Goal: Task Accomplishment & Management: Complete application form

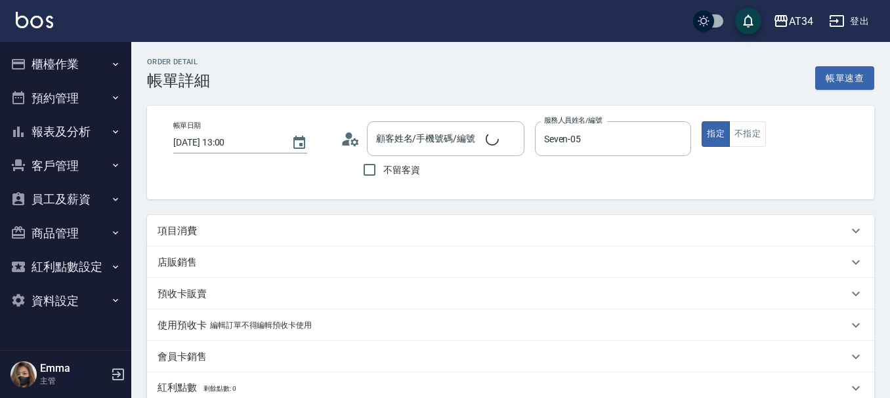
type input "[DATE] 13:00"
type input "Seven-05"
type input "補染髮根（含洗髮、頭皮隔離）、剪髮（含洗）"
click at [233, 232] on div "項目消費" at bounding box center [502, 231] width 690 height 14
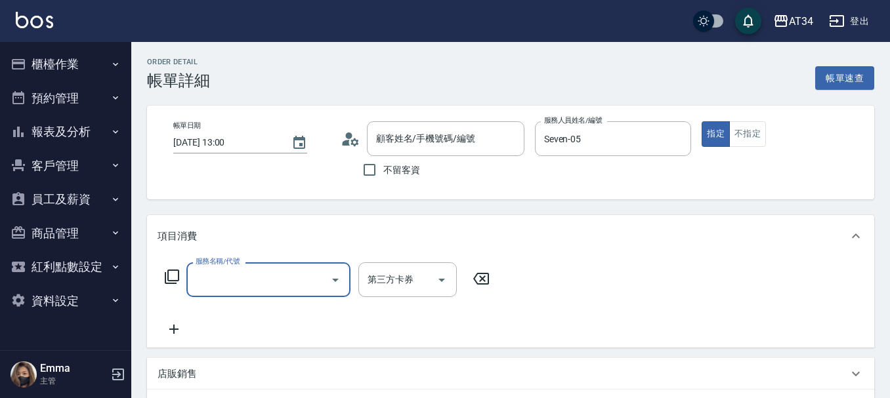
scroll to position [23, 0]
type input "[PERSON_NAME][PERSON_NAME]/0953793945/null"
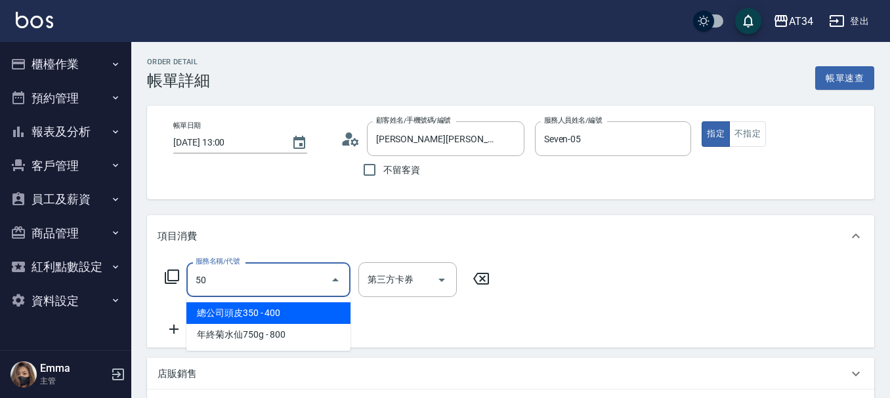
type input "503"
type input "90"
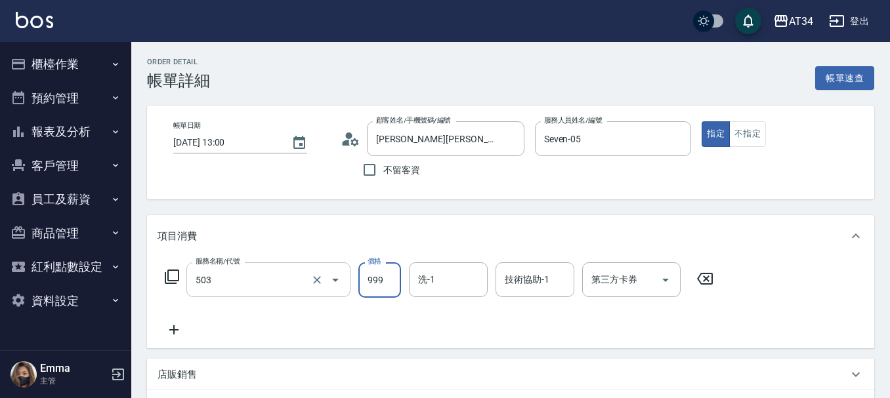
type input "局部髮(503)"
type input "0"
type input "10"
type input "100"
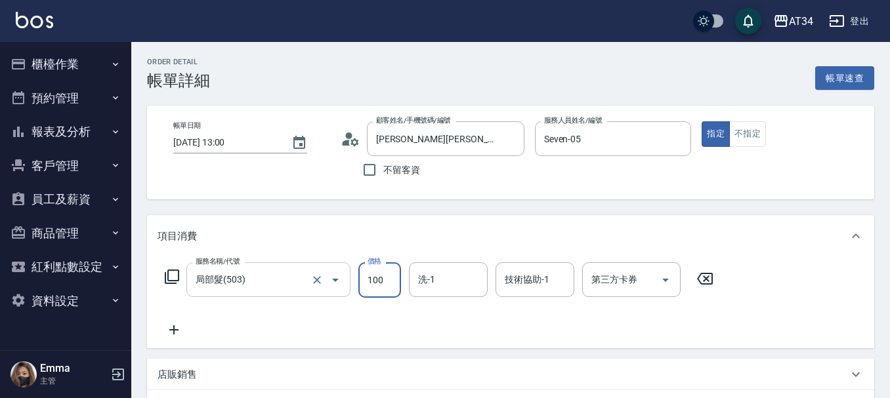
type input "100"
type input "1000"
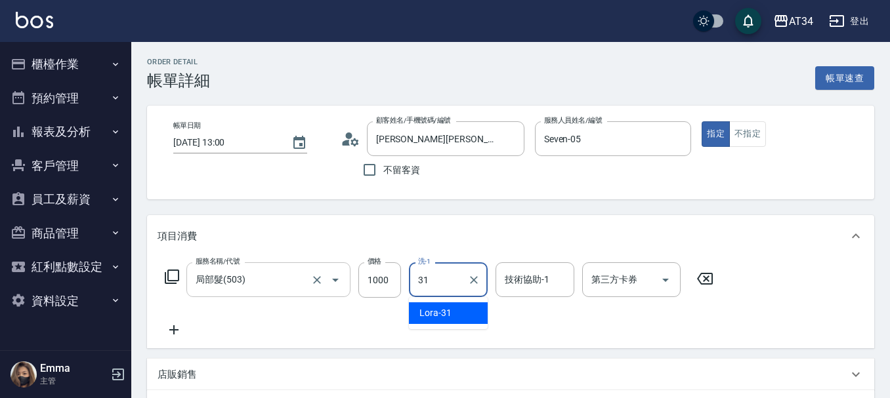
type input "Lora-31"
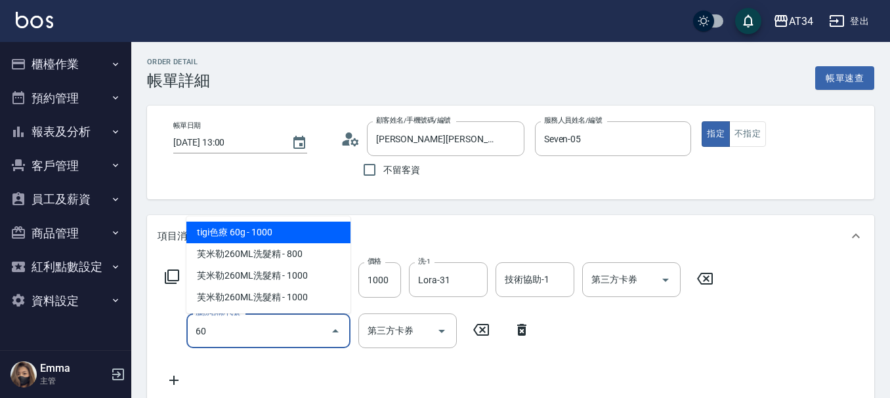
type input "602"
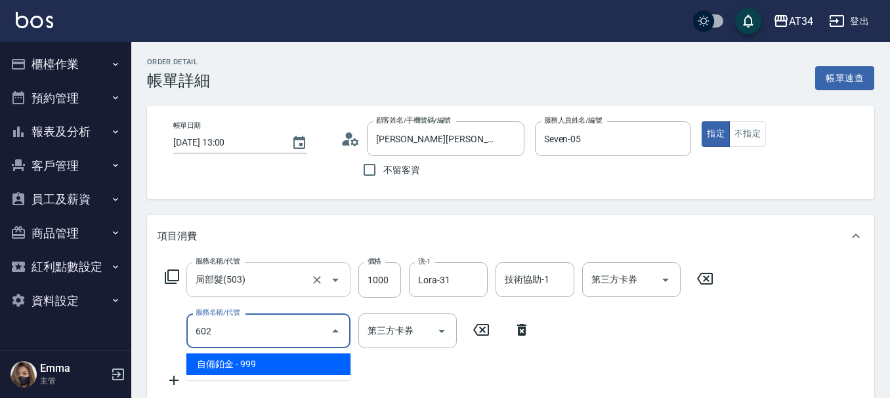
type input "190"
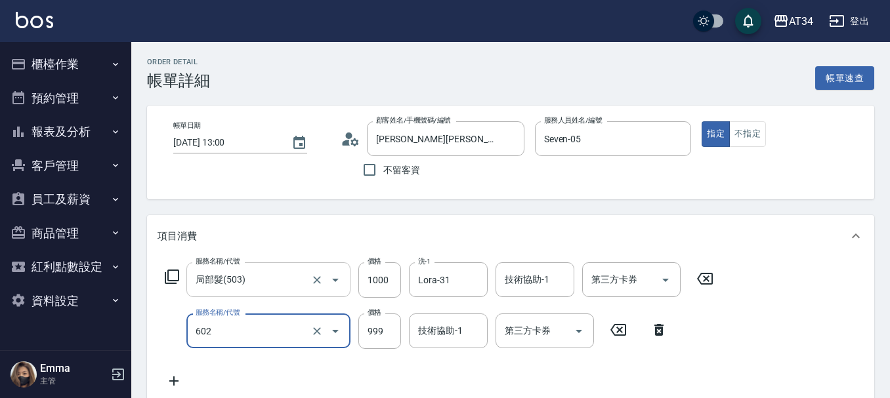
type input "自備鉑金(602)"
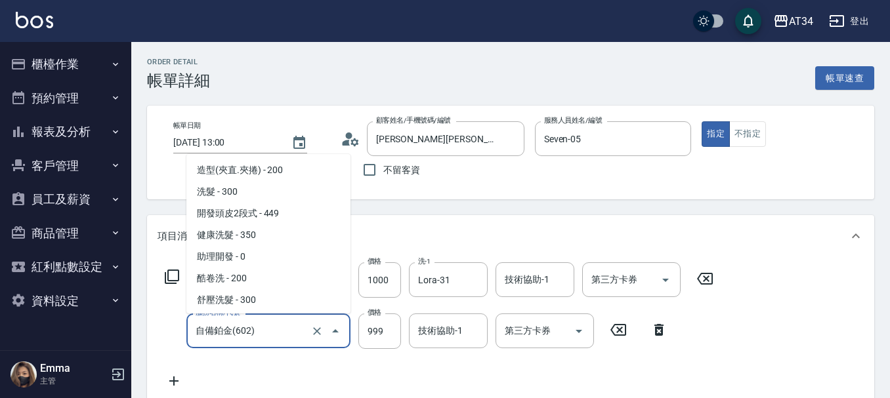
click at [245, 335] on input "自備鉑金(602)" at bounding box center [249, 331] width 115 height 23
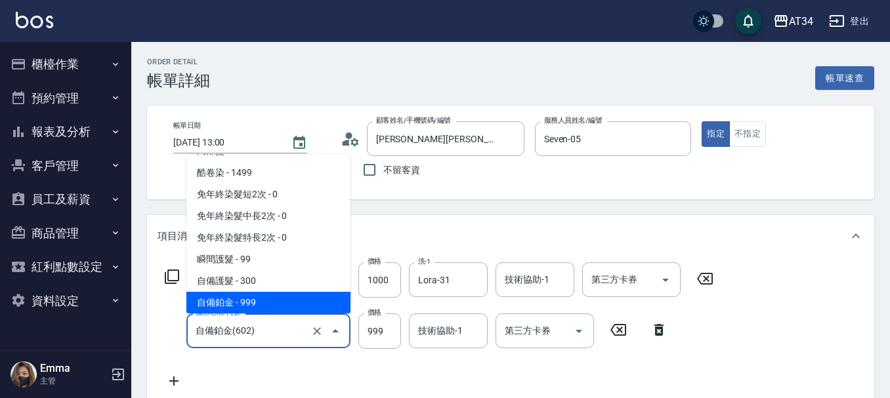
type input "100"
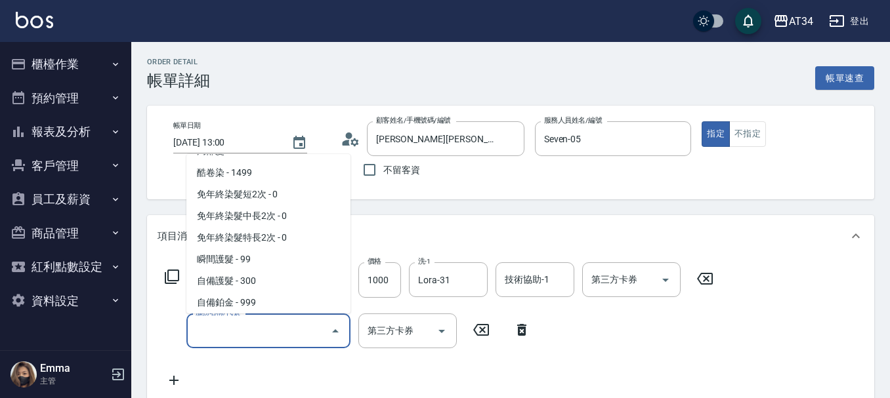
scroll to position [5, 0]
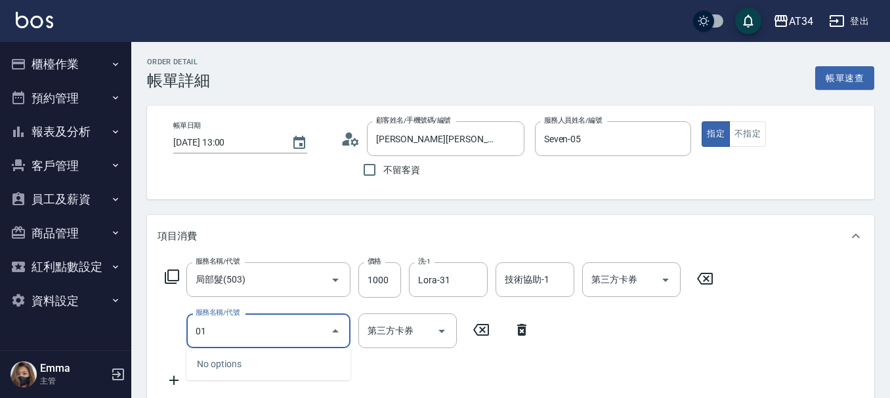
type input "0"
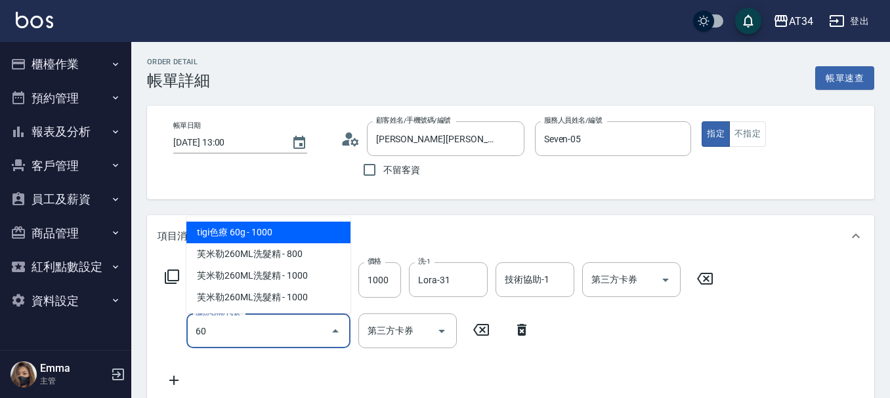
type input "601"
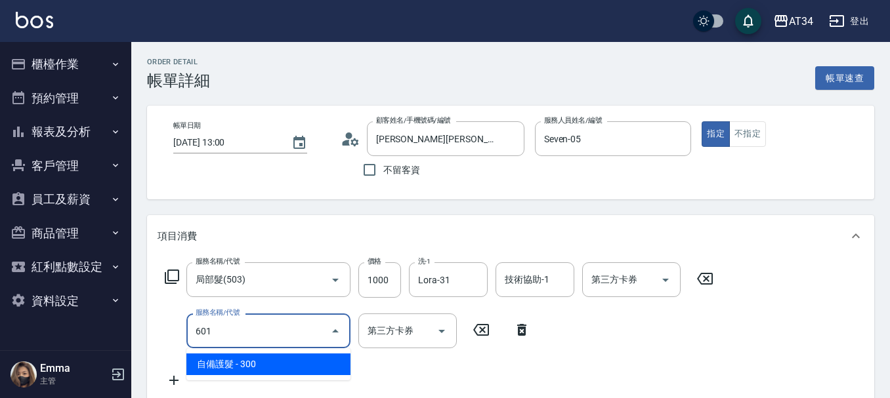
type input "130"
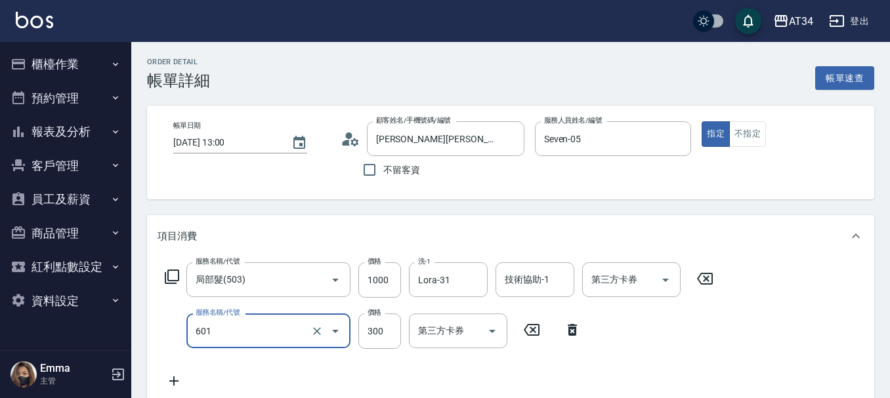
type input "自備護髮(601)"
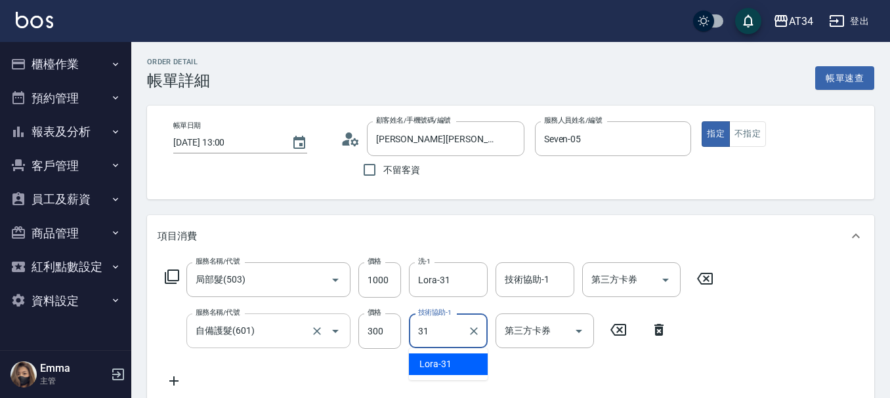
type input "Lora-31"
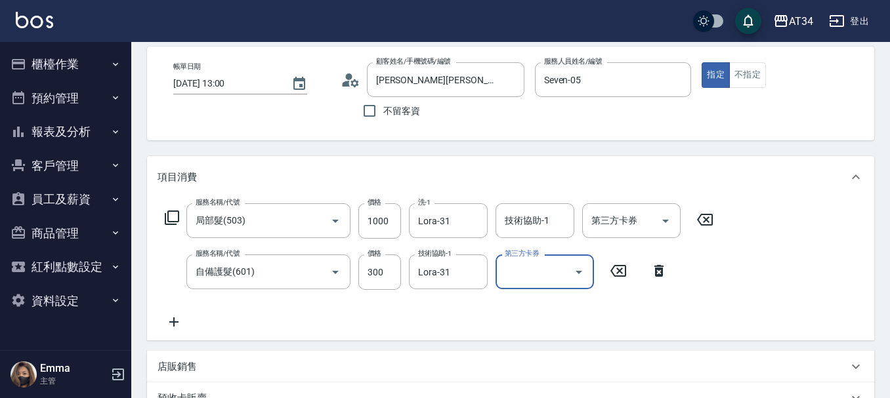
scroll to position [463, 0]
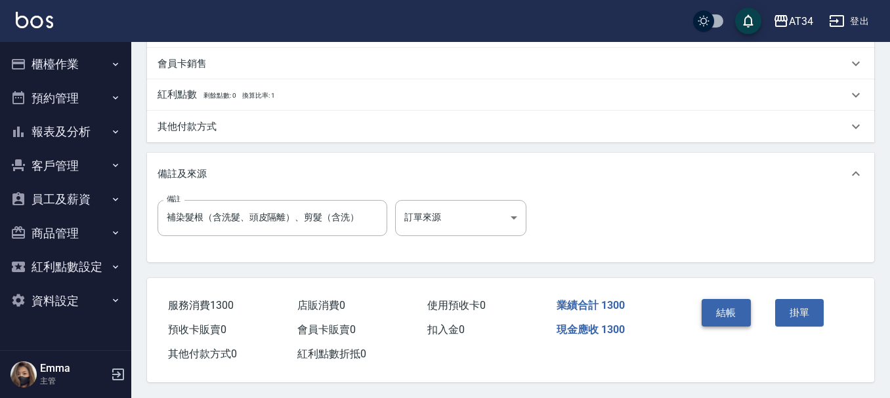
click at [722, 307] on button "結帳" at bounding box center [725, 313] width 49 height 28
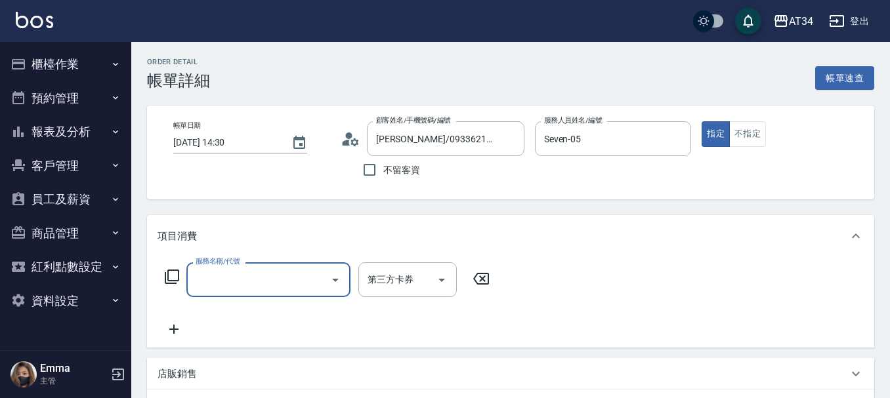
type input "5"
type input "縮毛矯正（含洗剪）@張小芬"
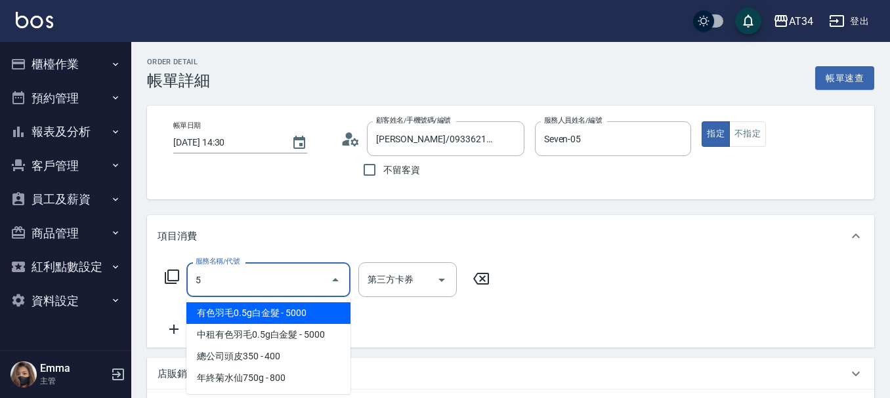
type input "50"
type input "縮毛矯正（含洗剪）@張小芬"
type input "503"
type input "縮毛矯正（含洗剪）@張小芬"
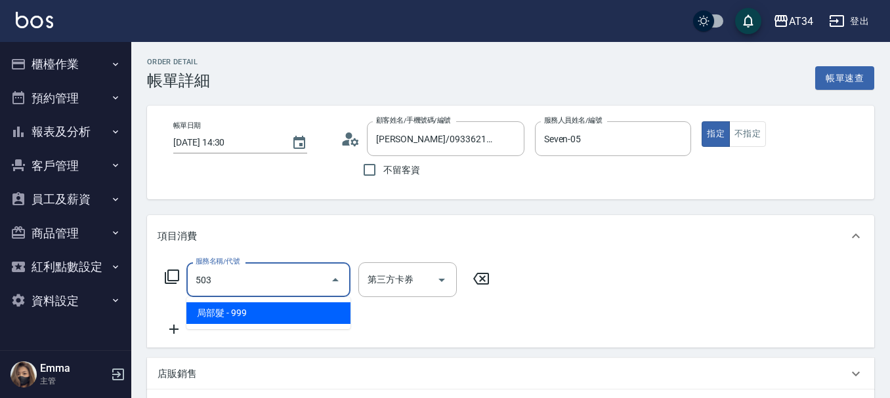
type input "90"
type input "縮毛矯正（含洗剪）@張小芬"
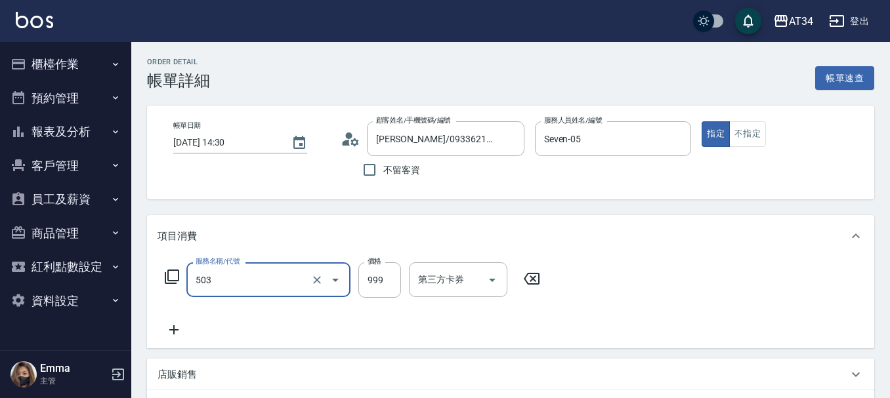
type input "局部髮(503)"
type input "縮毛矯正（含洗剪）@張小芬"
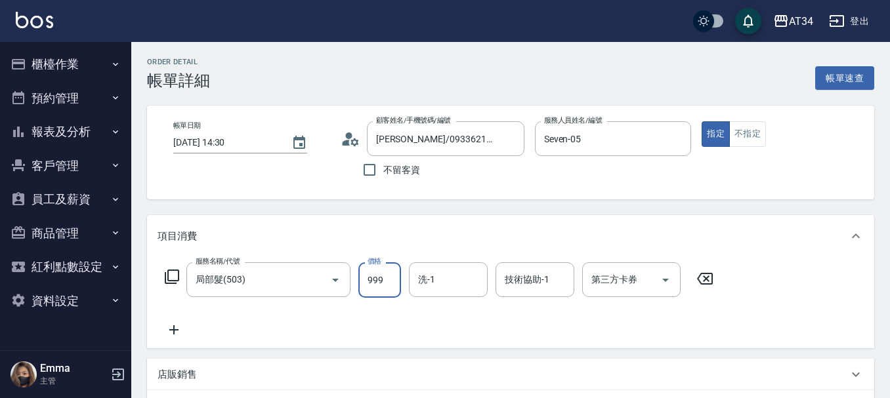
type input "0"
type input "縮毛矯正（含洗剪）@張小芬"
type input "1"
type input "縮毛矯正（含洗剪）@張小芬"
type input "16"
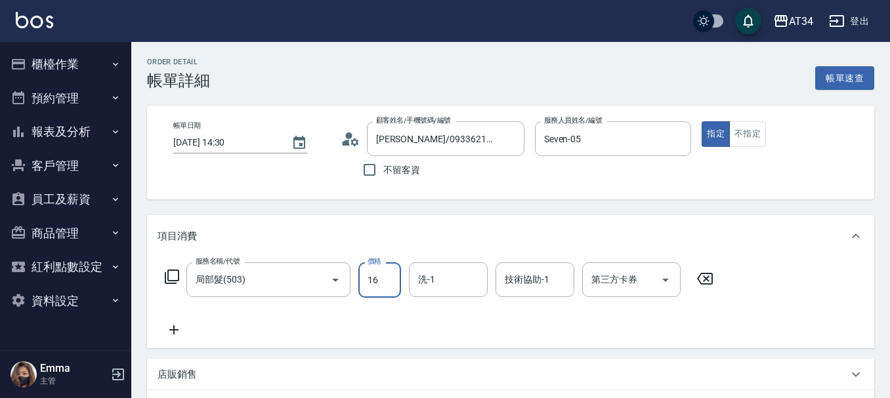
type input "10"
type input "縮毛矯正（含洗剪）@張小芬"
type input "160"
type input "縮毛矯正（含洗剪）@張小芬"
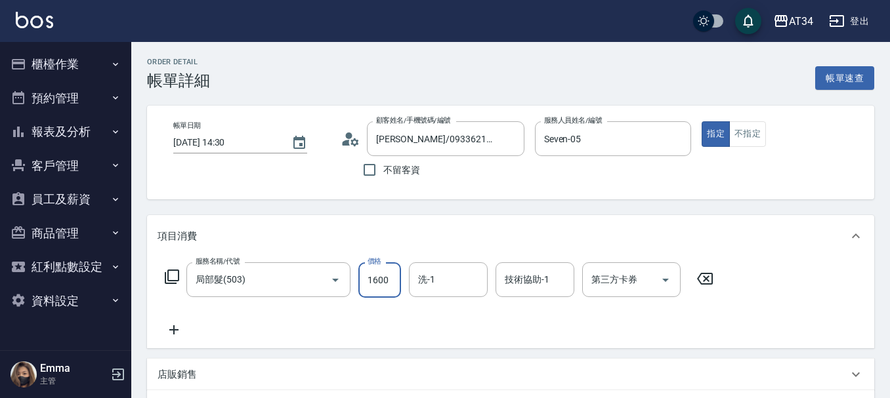
type input "1600"
type input "縮毛矯正（含洗剪）@張小芬"
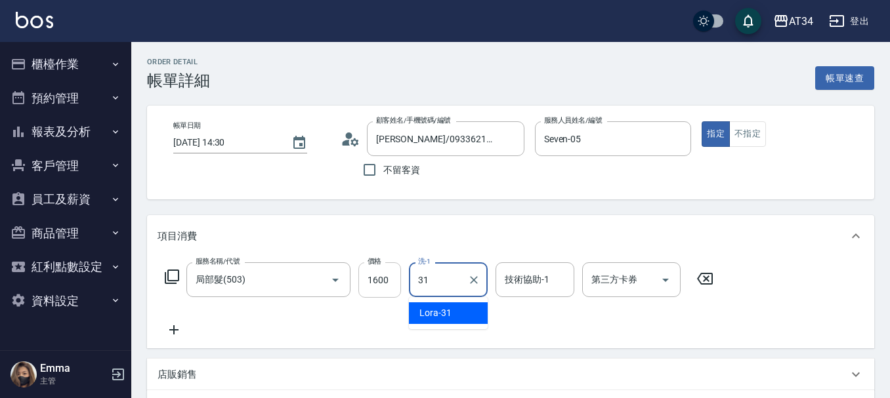
type input "31"
type input "縮毛矯正（含洗剪）@張小芬"
type input "Lora-31"
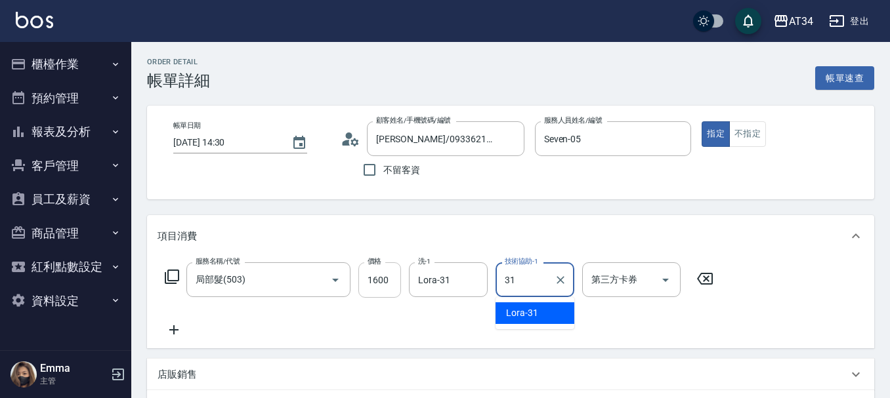
type input "31"
type input "縮毛矯正（含洗剪）@張小芬"
type input "Lora-31"
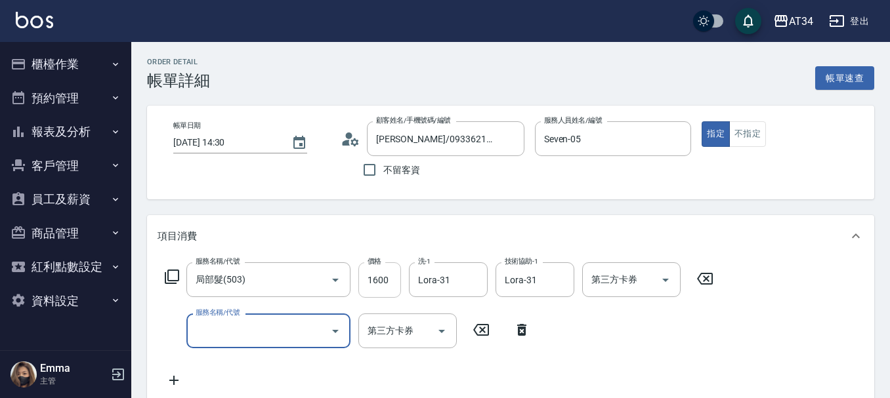
type input "縮毛矯正（含洗剪）@張小芬"
type input "6"
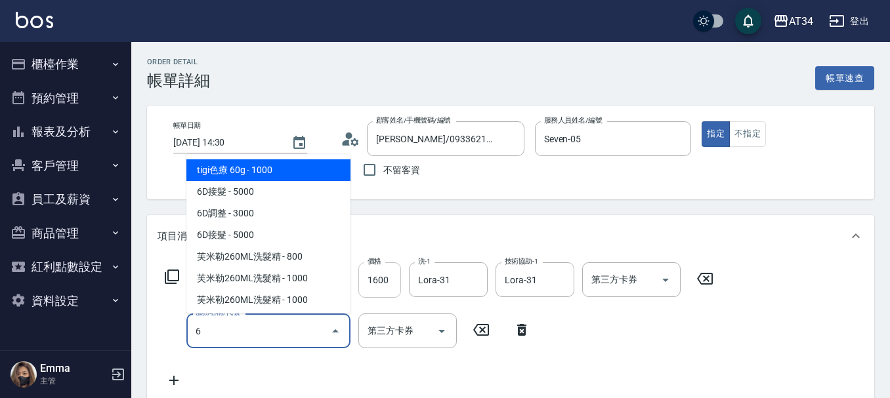
type input "縮毛矯正（含洗剪）@張小芬"
type input "60"
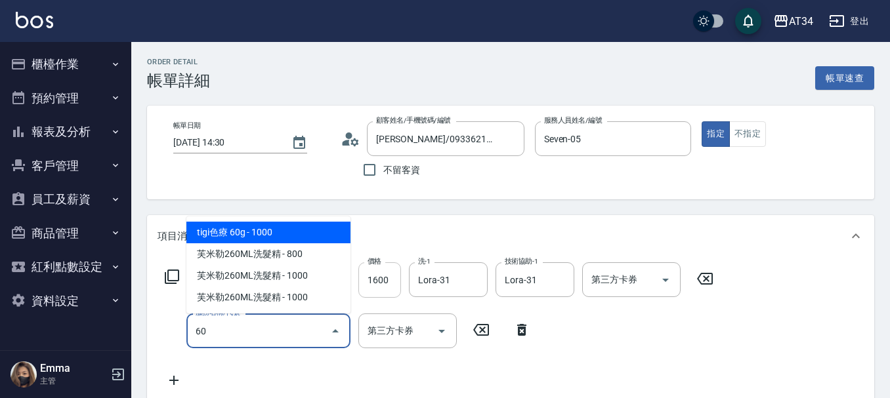
type input "縮毛矯正（含洗剪）@張小芬"
type input "602"
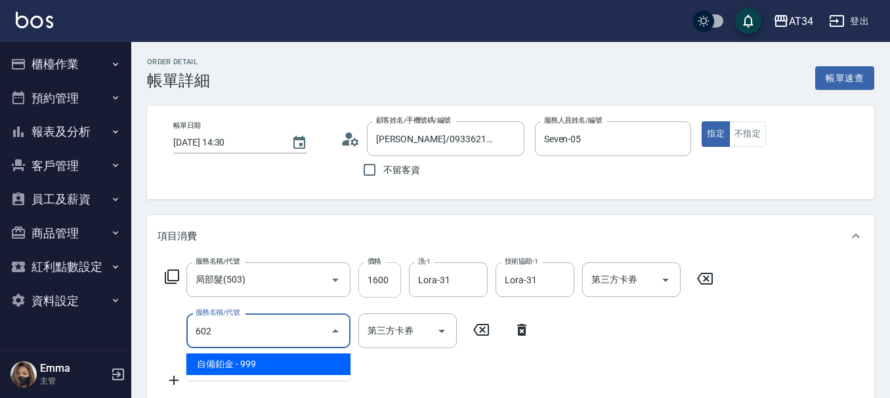
type input "250"
type input "縮毛矯正（含洗剪）@張小芬"
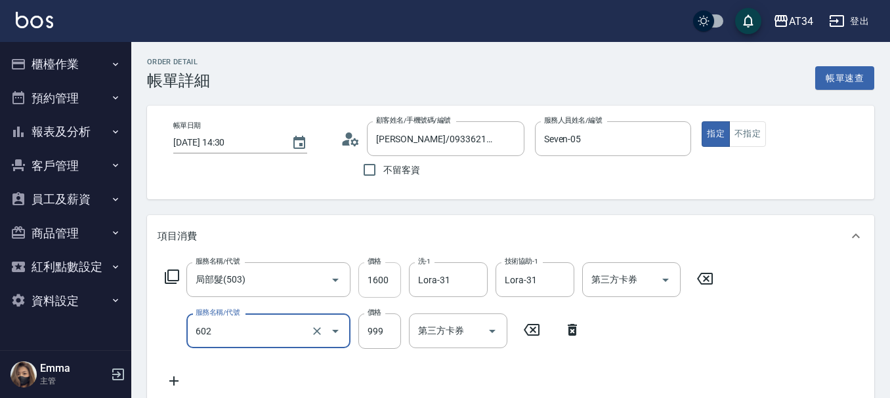
type input "602"
type input "縮毛矯正（含洗剪）@張小芬"
type input "自備鉑金(602)"
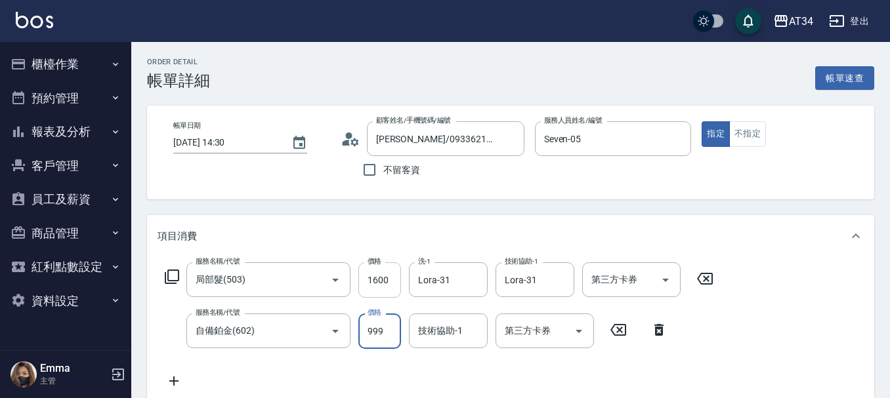
type input "縮毛矯正（含洗剪）@張小芬"
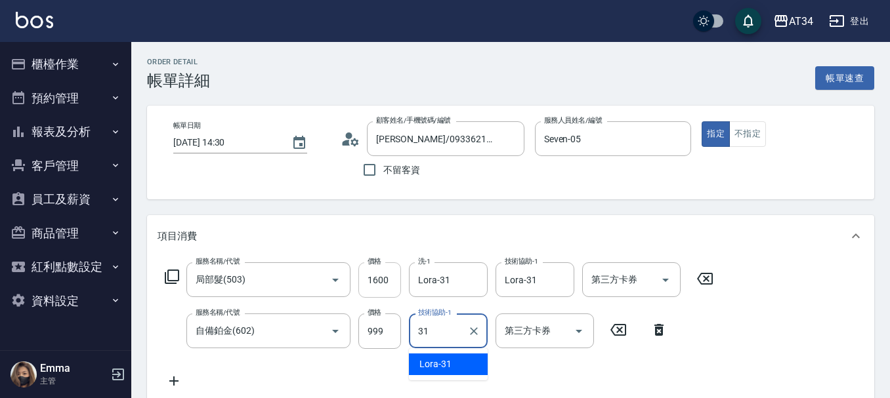
type input "31"
type input "縮毛矯正（含洗剪）@張小芬"
type input "Lora-31"
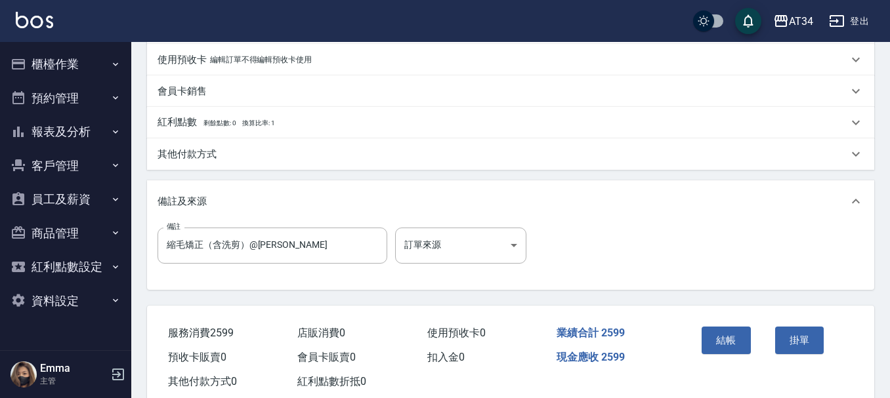
scroll to position [463, 0]
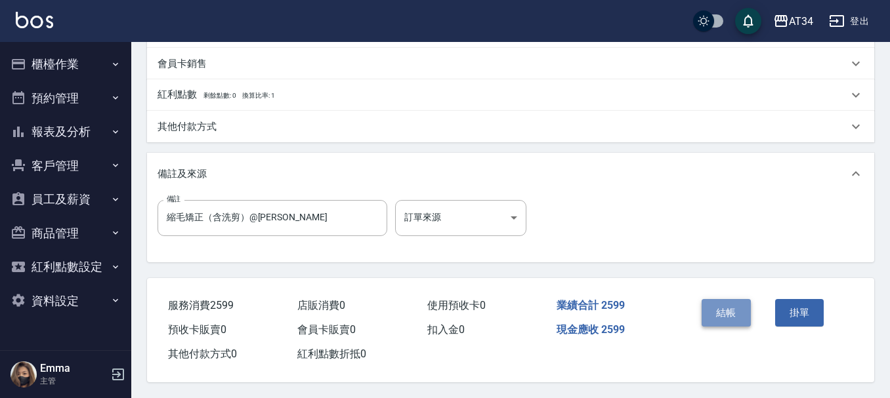
drag, startPoint x: 720, startPoint y: 308, endPoint x: 715, endPoint y: 320, distance: 12.9
click at [715, 320] on button "結帳" at bounding box center [725, 313] width 49 height 28
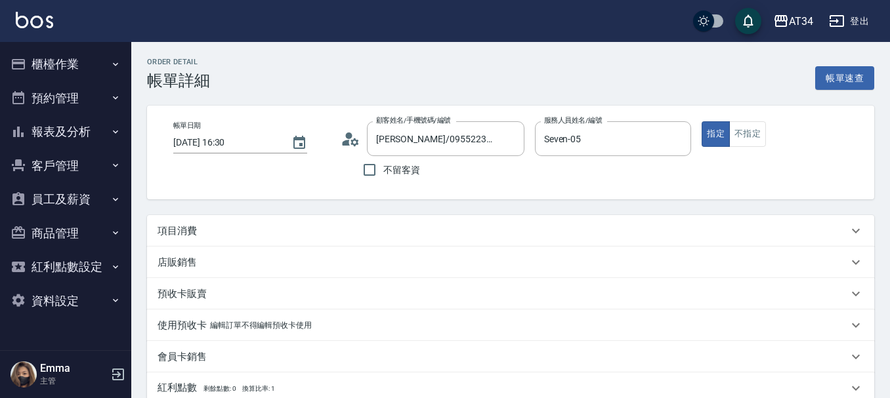
click at [208, 228] on div "項目消費" at bounding box center [502, 231] width 690 height 14
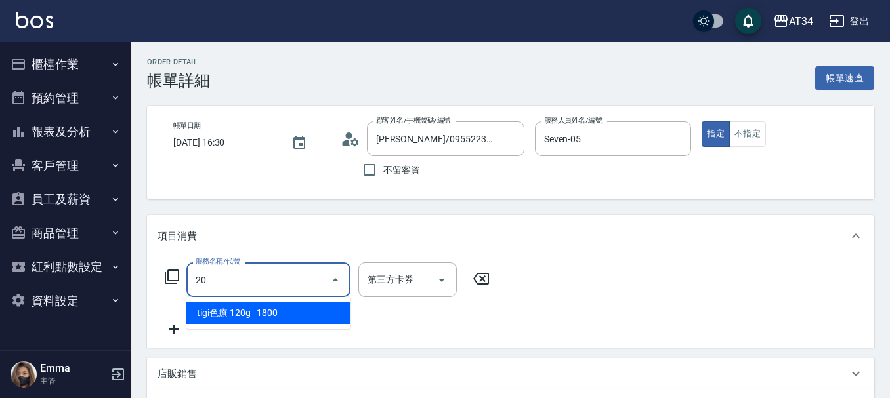
type input "201"
type input "30"
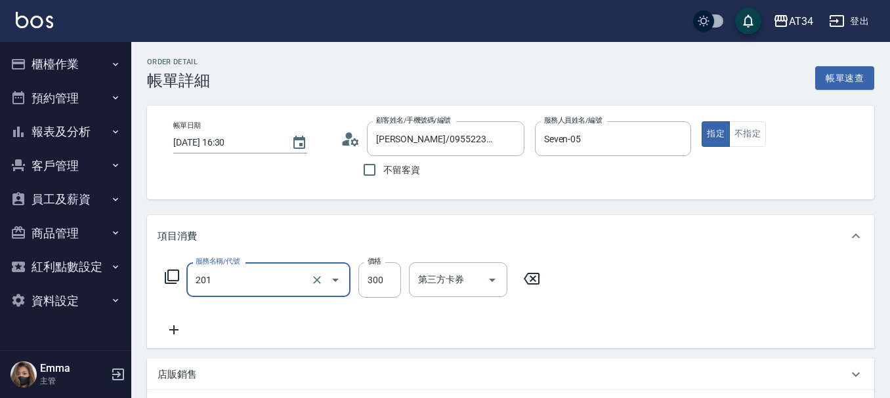
type input "洗髮(201)"
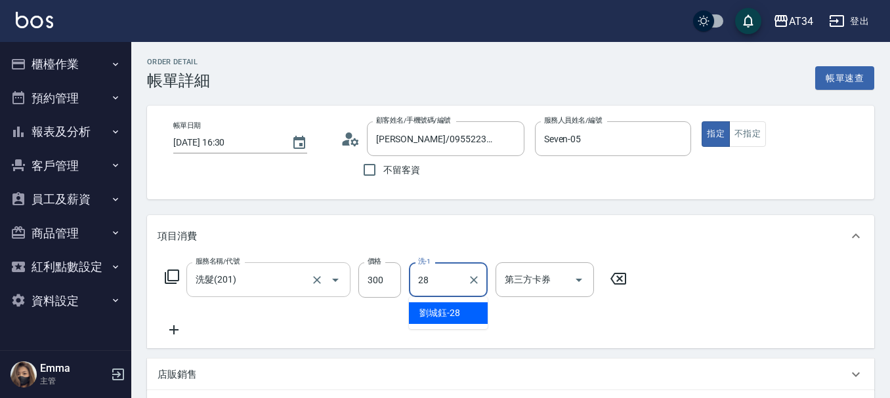
type input "劉城鈺-28"
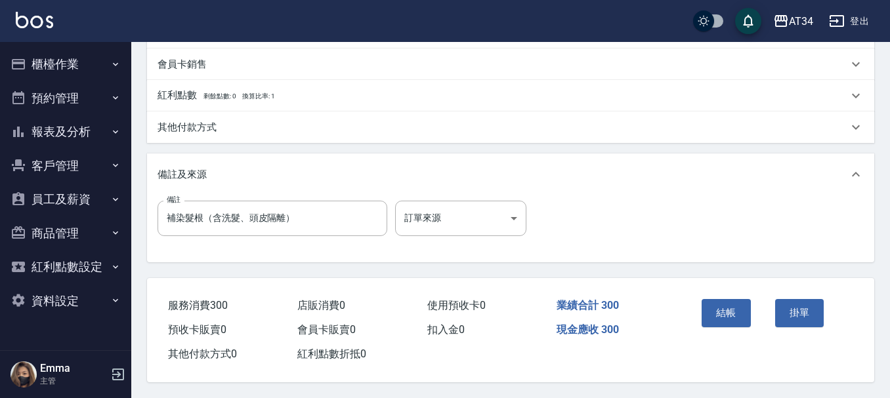
scroll to position [345, 0]
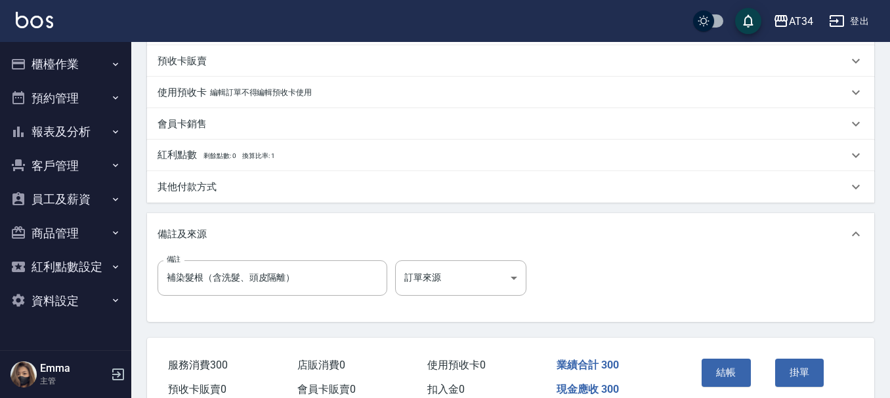
click at [219, 187] on div "其他付款方式" at bounding box center [502, 187] width 690 height 14
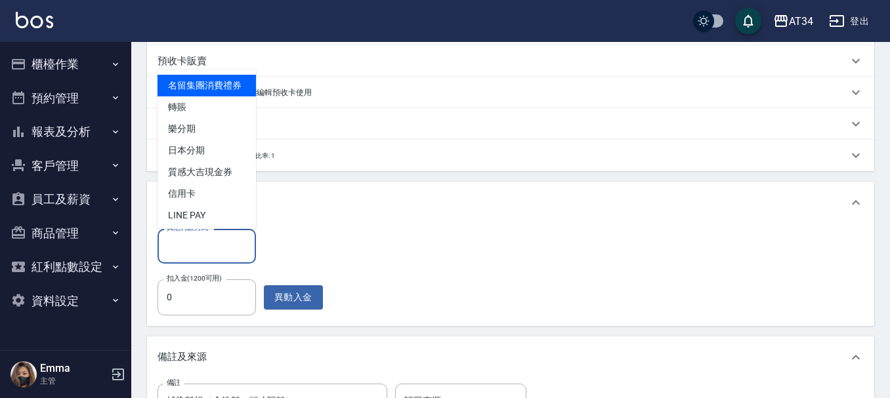
click at [202, 251] on input "其他付款方式" at bounding box center [206, 246] width 87 height 23
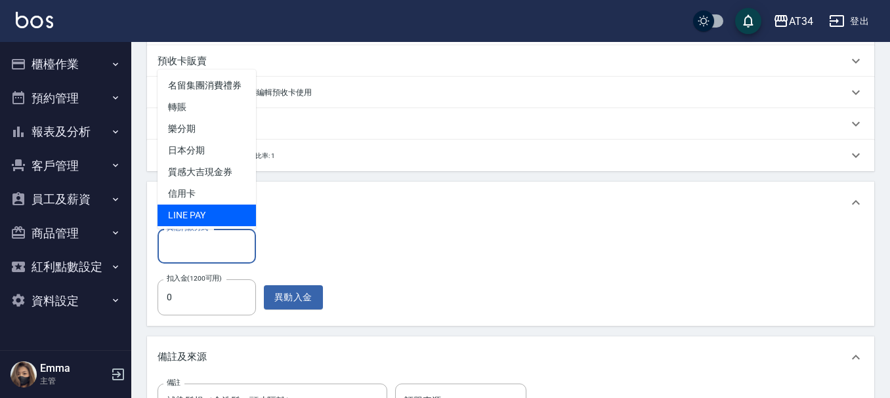
click at [335, 232] on div "其他付款方式 其他付款方式 扣入金(1200可用) 0 扣入金(1200可用) 異動入金" at bounding box center [510, 272] width 706 height 86
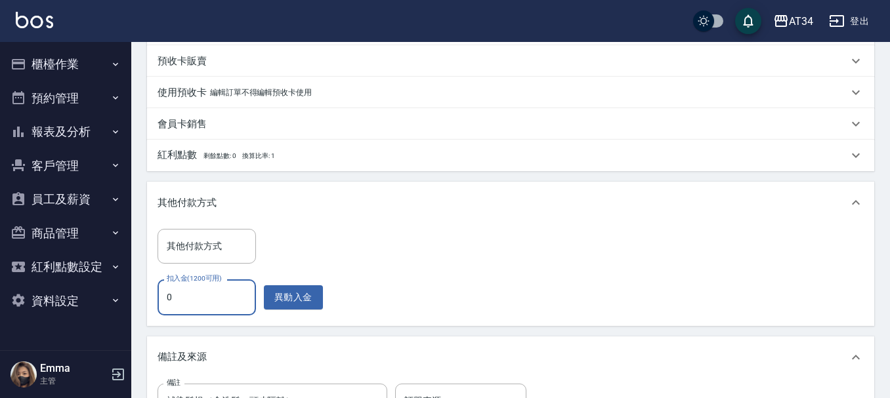
click at [227, 301] on input "0" at bounding box center [206, 297] width 98 height 35
click at [207, 251] on input "其他付款方式" at bounding box center [206, 246] width 87 height 23
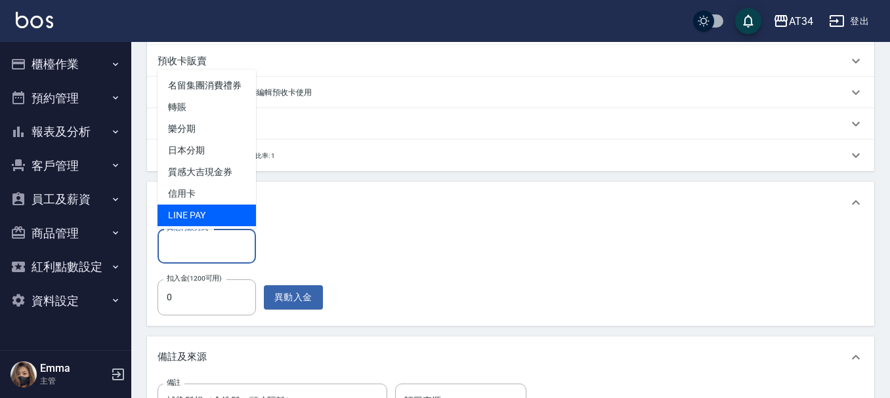
click at [307, 205] on div "其他付款方式" at bounding box center [502, 203] width 690 height 14
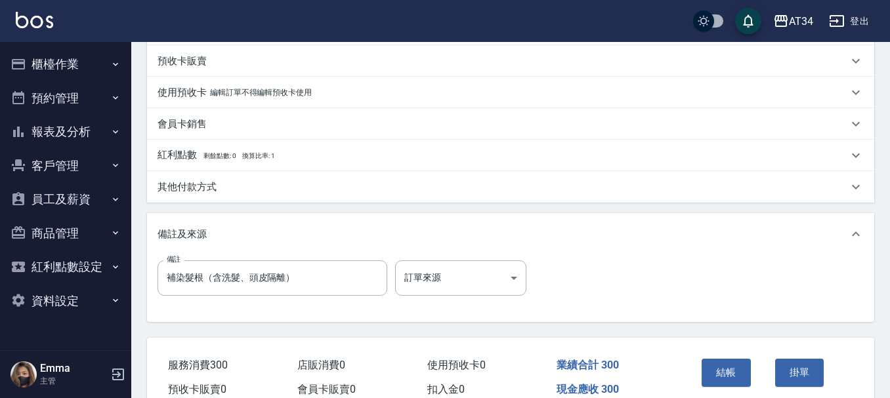
click at [251, 194] on div "其他付款方式" at bounding box center [502, 187] width 690 height 14
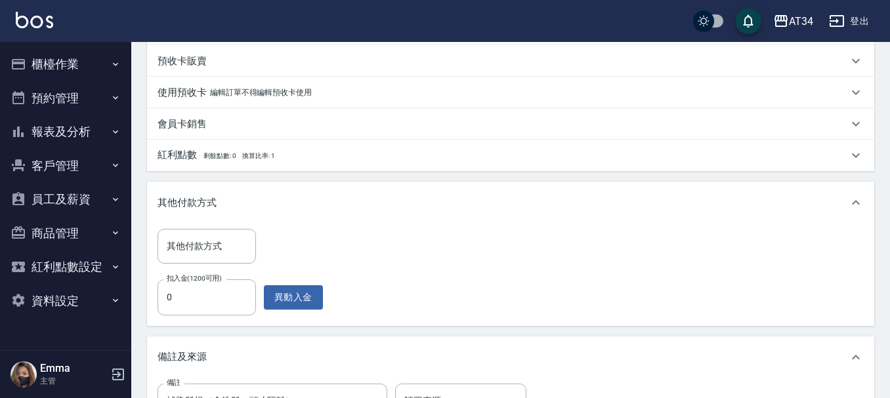
scroll to position [411, 0]
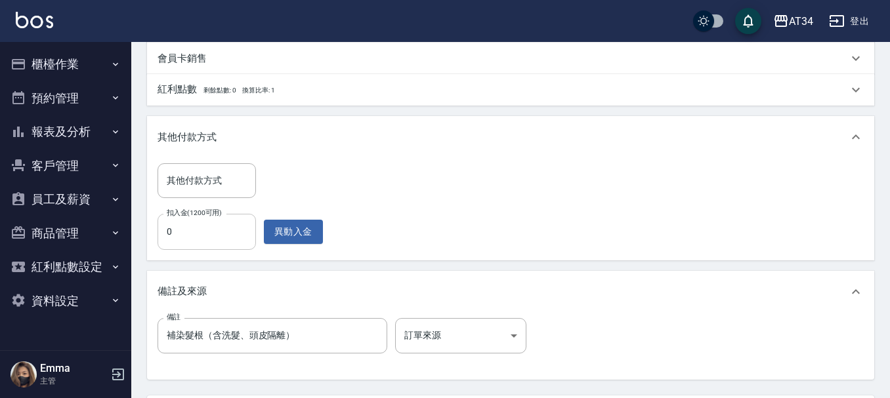
click at [203, 238] on input "0" at bounding box center [206, 231] width 98 height 35
type input "20"
type input "30"
type input "0"
type input "300"
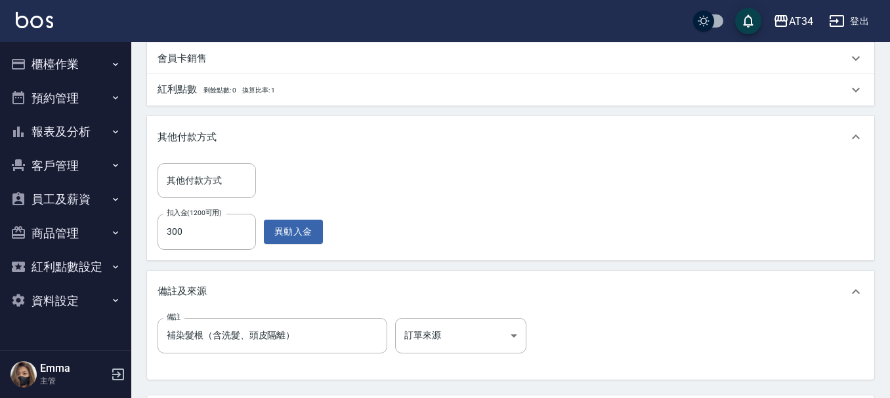
click at [583, 233] on div "其他付款方式 其他付款方式 扣入金(1200可用) 300 扣入金(1200可用) 異動入金" at bounding box center [510, 206] width 706 height 86
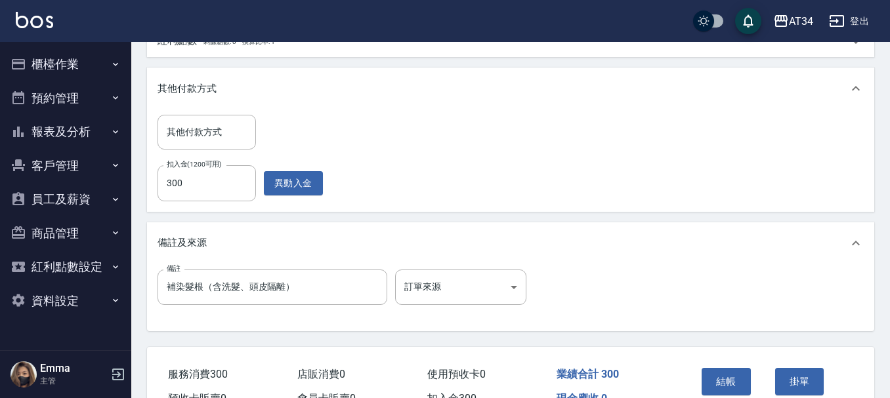
scroll to position [534, 0]
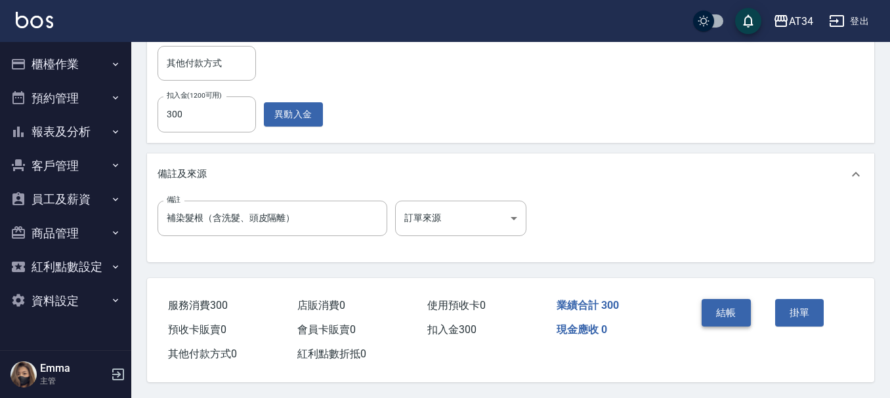
click at [731, 308] on button "結帳" at bounding box center [725, 313] width 49 height 28
